Goal: Navigation & Orientation: Find specific page/section

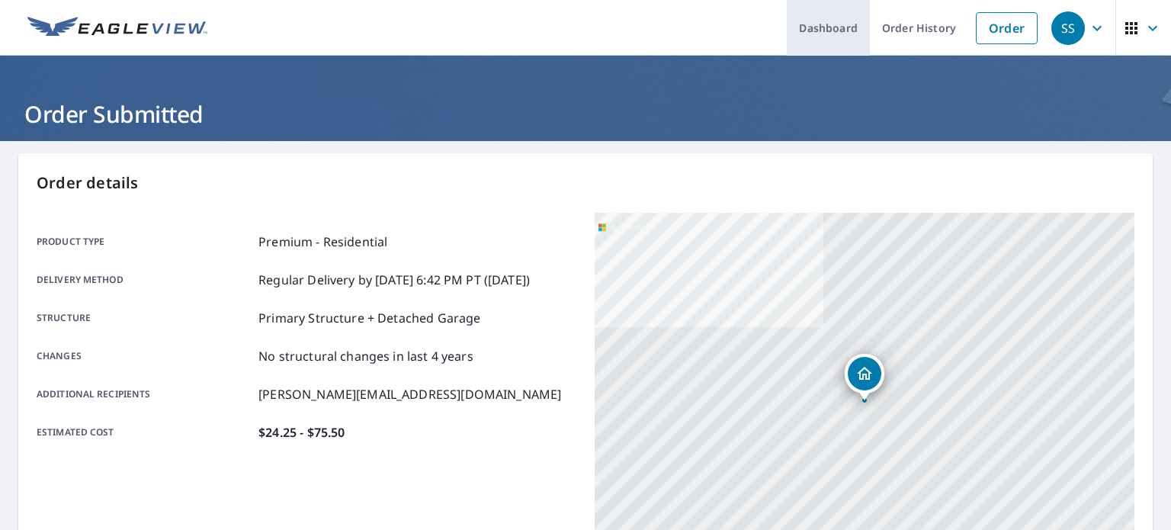
click at [826, 23] on link "Dashboard" at bounding box center [828, 28] width 83 height 56
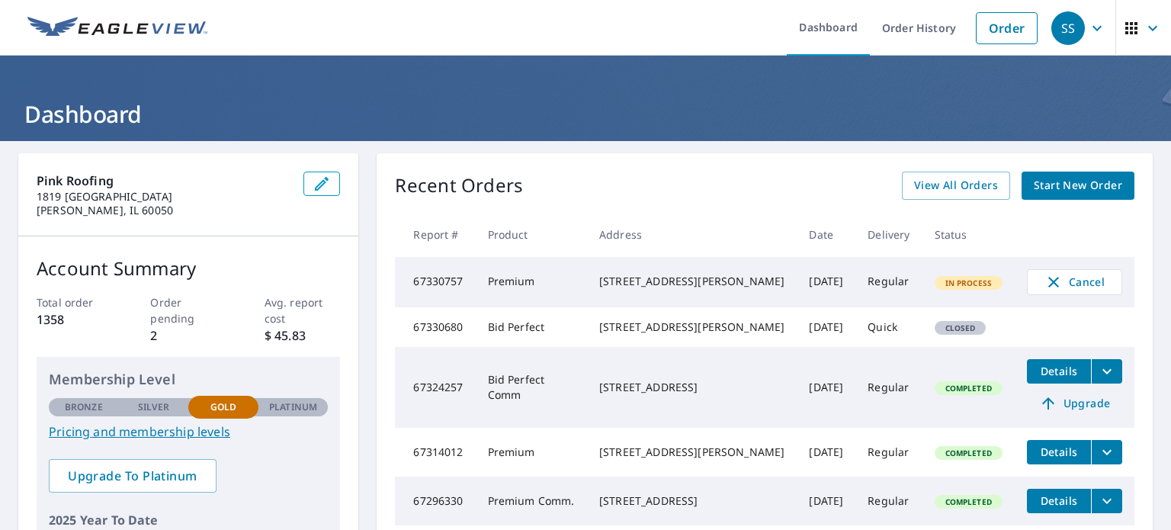
click at [629, 266] on td "[STREET_ADDRESS][PERSON_NAME]" at bounding box center [692, 282] width 210 height 50
